Goal: Information Seeking & Learning: Check status

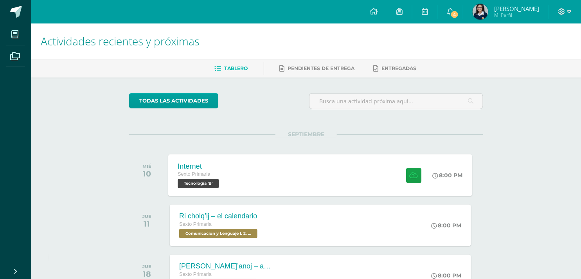
click at [420, 177] on div at bounding box center [412, 175] width 38 height 42
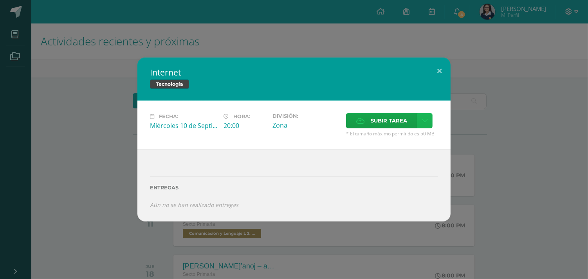
click at [430, 121] on link at bounding box center [424, 120] width 15 height 15
click at [410, 130] on div "Subir enlace Ingresa el enlace Cancelar Aceptar" at bounding box center [397, 138] width 79 height 21
click at [409, 139] on link "Subir enlace" at bounding box center [397, 138] width 78 height 12
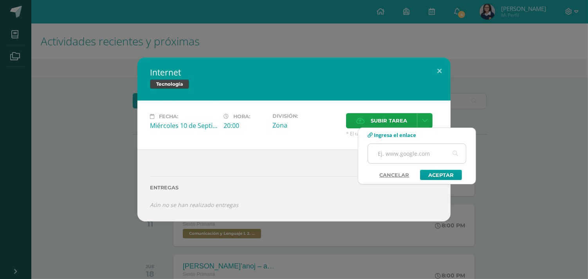
click at [400, 153] on input "text" at bounding box center [417, 153] width 98 height 19
paste input "https://www.canva.com/design/DAGymJDquHo/pMjkcLGLLl6pUBncfHsMzQ/edit?utm_conten…"
type input "https://www.canva.com/design/DAGymJDquHo/pMjkcLGLLl6pUBncfHsMzQ/edit?utm_conten…"
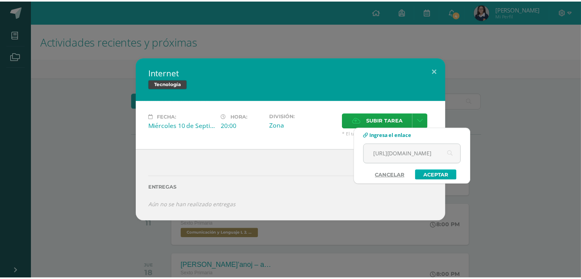
scroll to position [0, 0]
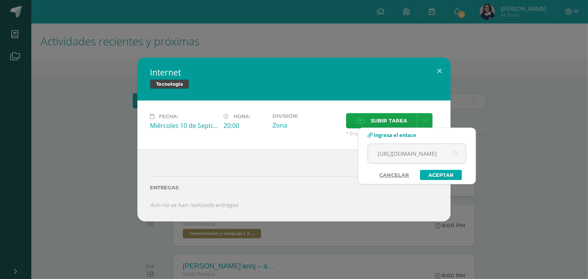
click at [444, 172] on link "Aceptar" at bounding box center [441, 175] width 42 height 10
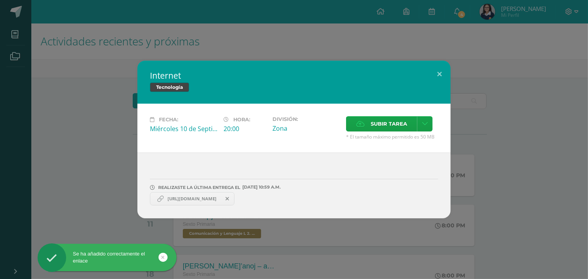
click at [508, 89] on div "Internet Tecnología Fecha: Miércoles 10 de Septiembre Hora: 20:00 División: Zona" at bounding box center [294, 140] width 582 height 158
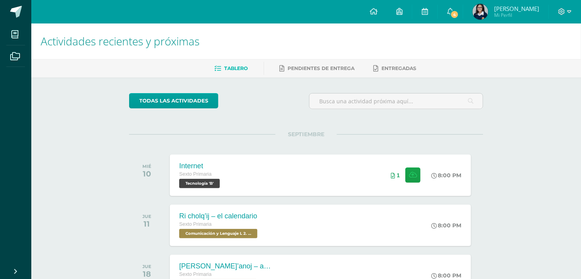
click at [489, 8] on img at bounding box center [481, 12] width 16 height 16
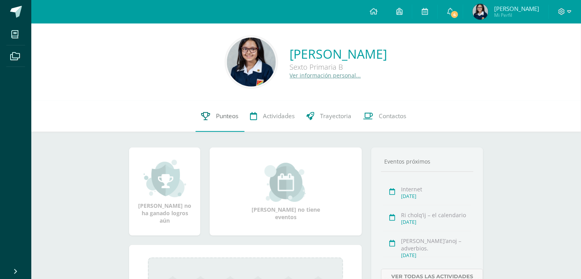
click at [240, 115] on link "Punteos" at bounding box center [220, 116] width 49 height 31
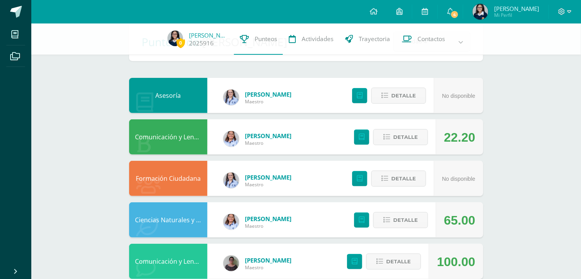
scroll to position [87, 0]
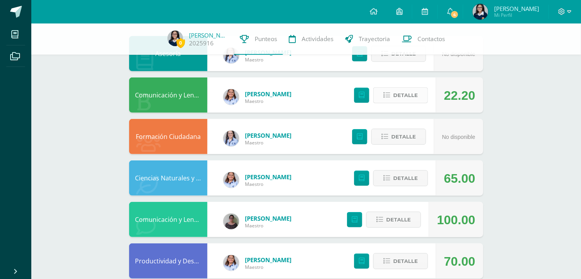
click at [397, 96] on span "Detalle" at bounding box center [405, 95] width 25 height 14
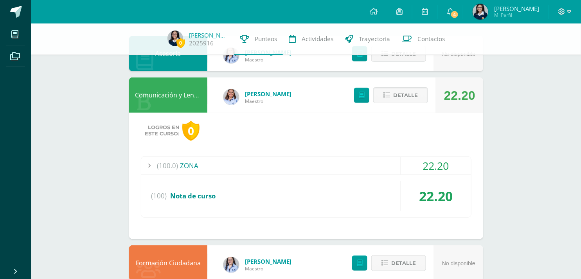
click at [337, 157] on div "(100.0) ZONA" at bounding box center [306, 166] width 330 height 18
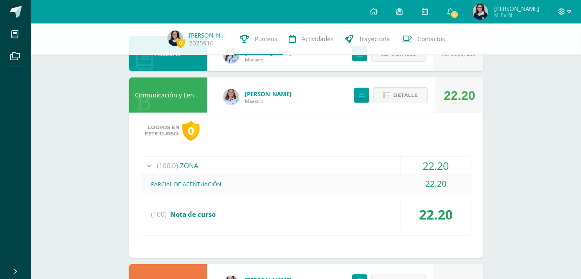
click at [368, 167] on div "(100.0) ZONA" at bounding box center [306, 166] width 330 height 18
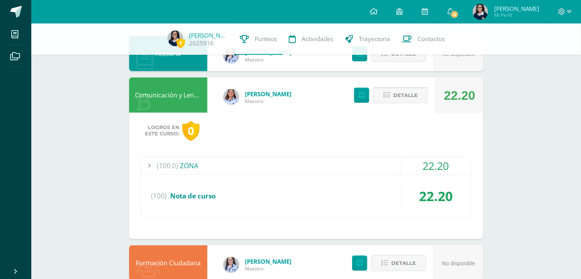
click at [397, 89] on span "Detalle" at bounding box center [405, 95] width 25 height 14
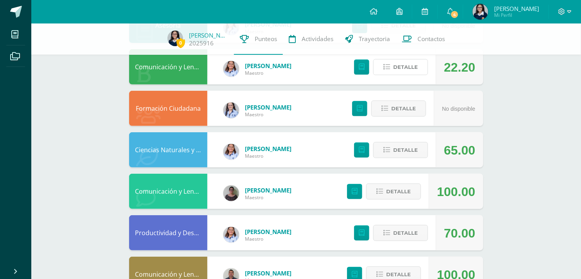
scroll to position [130, 0]
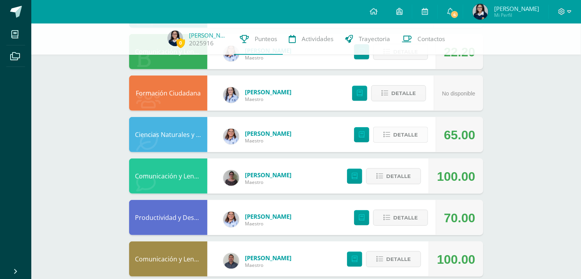
click at [401, 132] on span "Detalle" at bounding box center [405, 135] width 25 height 14
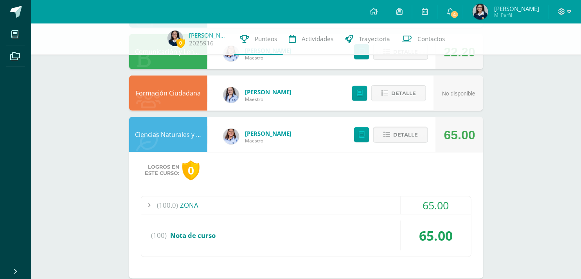
click at [333, 199] on div "(100.0) ZONA" at bounding box center [306, 206] width 330 height 18
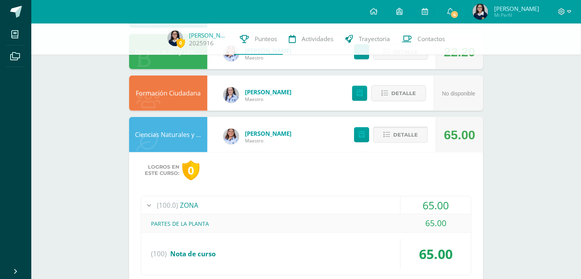
click at [397, 134] on span "Detalle" at bounding box center [405, 135] width 25 height 14
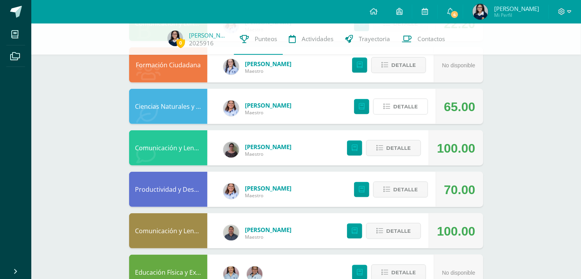
scroll to position [174, 0]
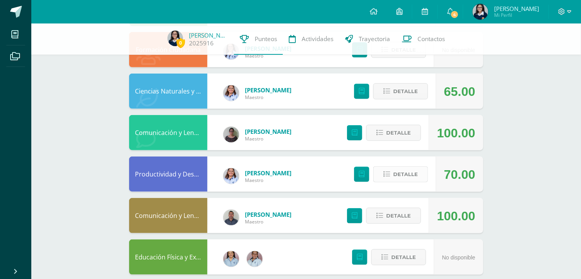
click at [388, 177] on icon at bounding box center [387, 174] width 7 height 7
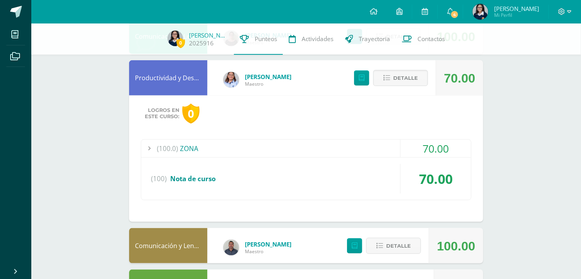
scroll to position [304, 0]
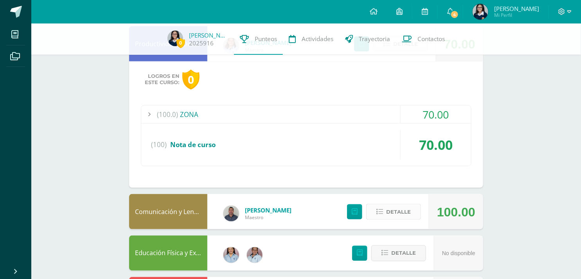
click at [387, 204] on button "Detalle" at bounding box center [393, 212] width 55 height 16
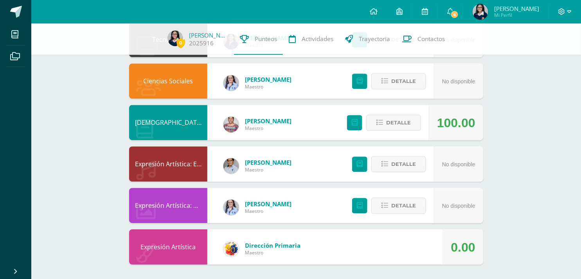
scroll to position [729, 0]
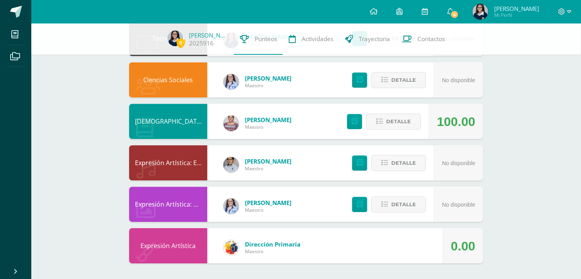
click at [376, 111] on div "Detalle" at bounding box center [382, 121] width 94 height 35
click at [381, 131] on div "Detalle" at bounding box center [382, 121] width 94 height 35
click at [382, 124] on icon at bounding box center [380, 121] width 7 height 7
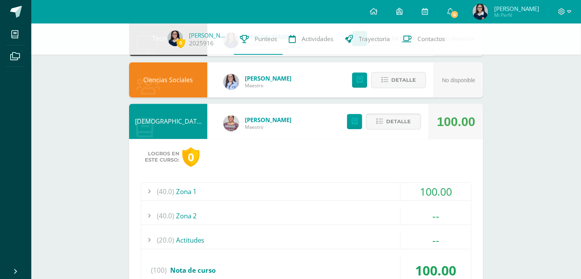
click at [370, 191] on div "(40.0) Zona 1" at bounding box center [306, 192] width 330 height 18
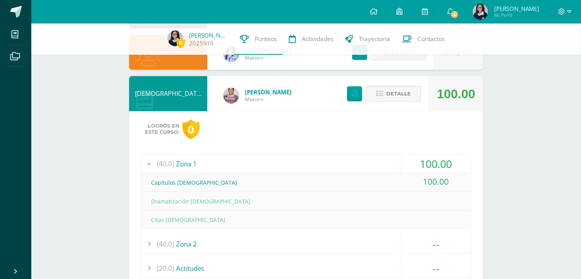
scroll to position [772, 0]
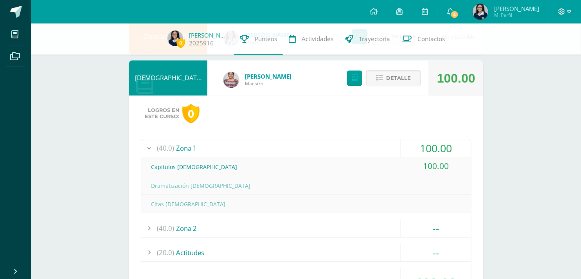
click at [334, 223] on div "(40.0) Zona 2" at bounding box center [306, 229] width 330 height 18
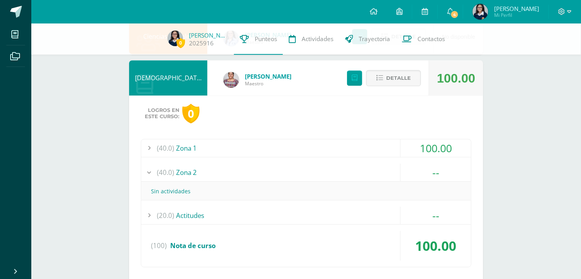
click at [314, 218] on div "(20.0) Actitudes" at bounding box center [306, 216] width 330 height 18
click at [326, 237] on div "(100) Nota de curso" at bounding box center [306, 246] width 330 height 30
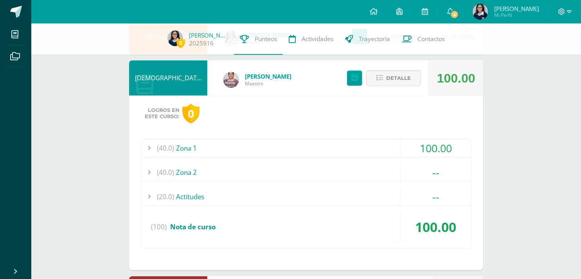
click at [338, 153] on div "(40.0) Zona 1" at bounding box center [306, 148] width 330 height 18
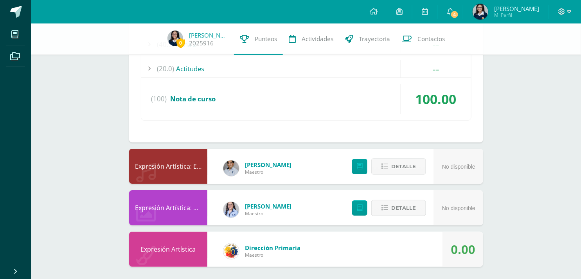
scroll to position [958, 0]
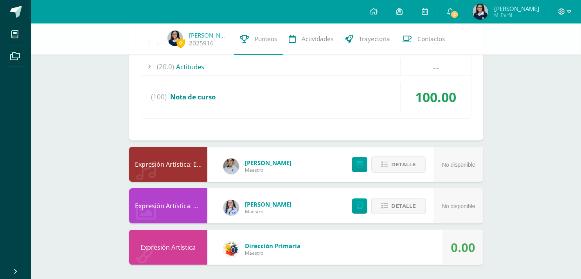
click at [418, 239] on div "Expresión Artística Dirección Primaria Maestro 0.00" at bounding box center [306, 247] width 354 height 35
click at [403, 241] on div "Expresión Artística Dirección Primaria Maestro 0.00" at bounding box center [306, 247] width 354 height 35
click at [352, 240] on div "Expresión Artística Dirección Primaria Maestro 0.00" at bounding box center [306, 247] width 354 height 35
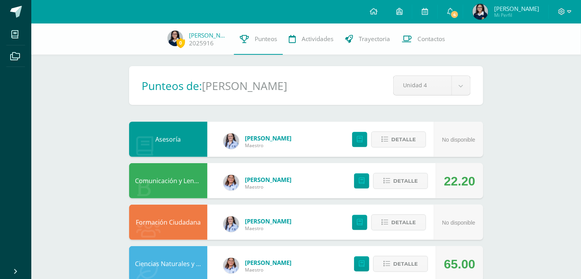
scroll to position [0, 0]
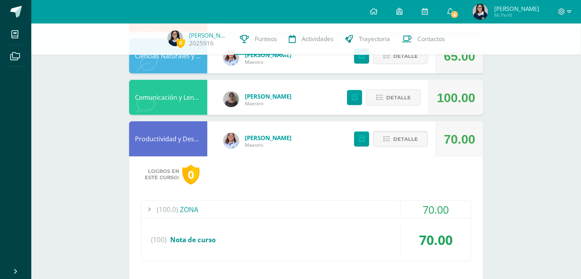
scroll to position [217, 0]
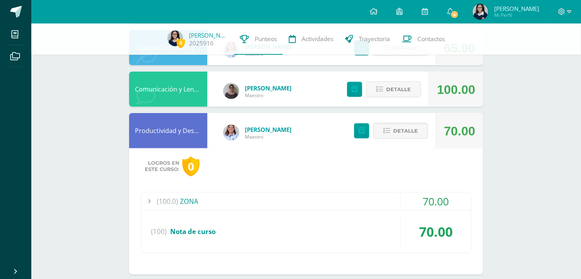
click at [461, 146] on div "70.00" at bounding box center [459, 131] width 31 height 35
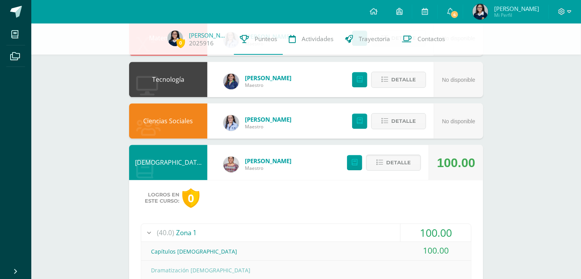
scroll to position [696, 0]
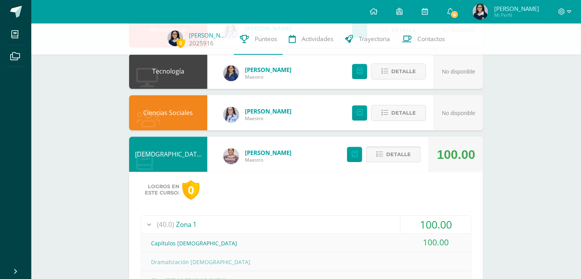
click at [414, 161] on button "Detalle" at bounding box center [393, 154] width 55 height 16
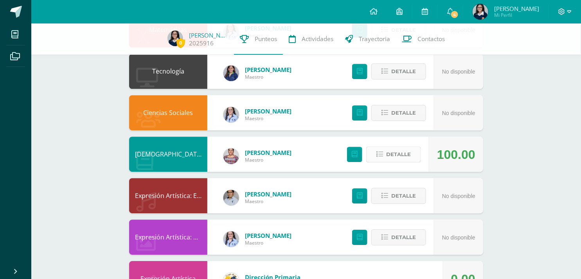
scroll to position [729, 0]
